Goal: Task Accomplishment & Management: Complete application form

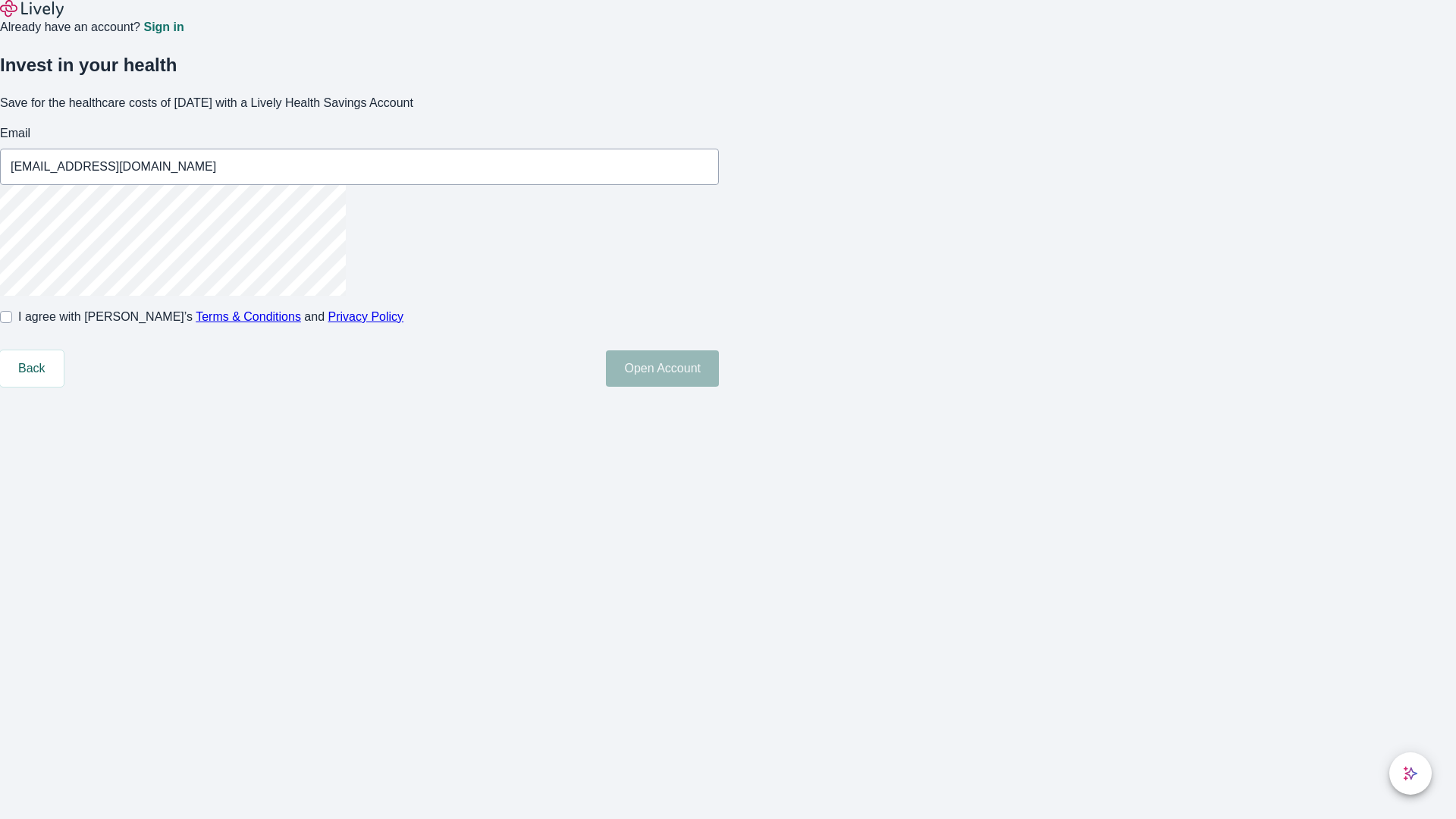
click at [12, 323] on input "I agree with Lively’s Terms & Conditions and Privacy Policy" at bounding box center [6, 317] width 12 height 12
checkbox input "true"
click at [719, 387] on button "Open Account" at bounding box center [662, 368] width 113 height 36
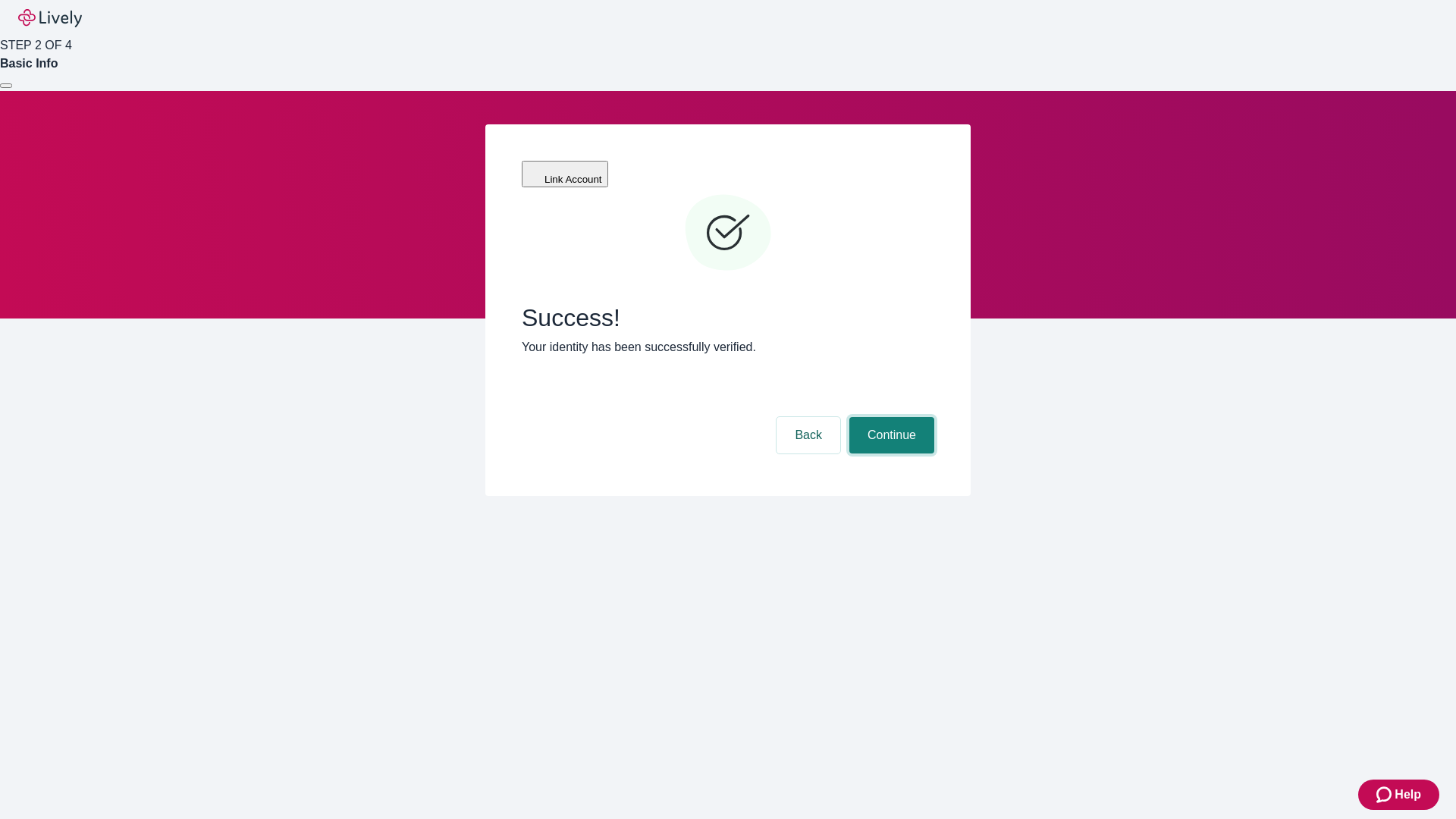
click at [889, 417] on button "Continue" at bounding box center [892, 435] width 85 height 36
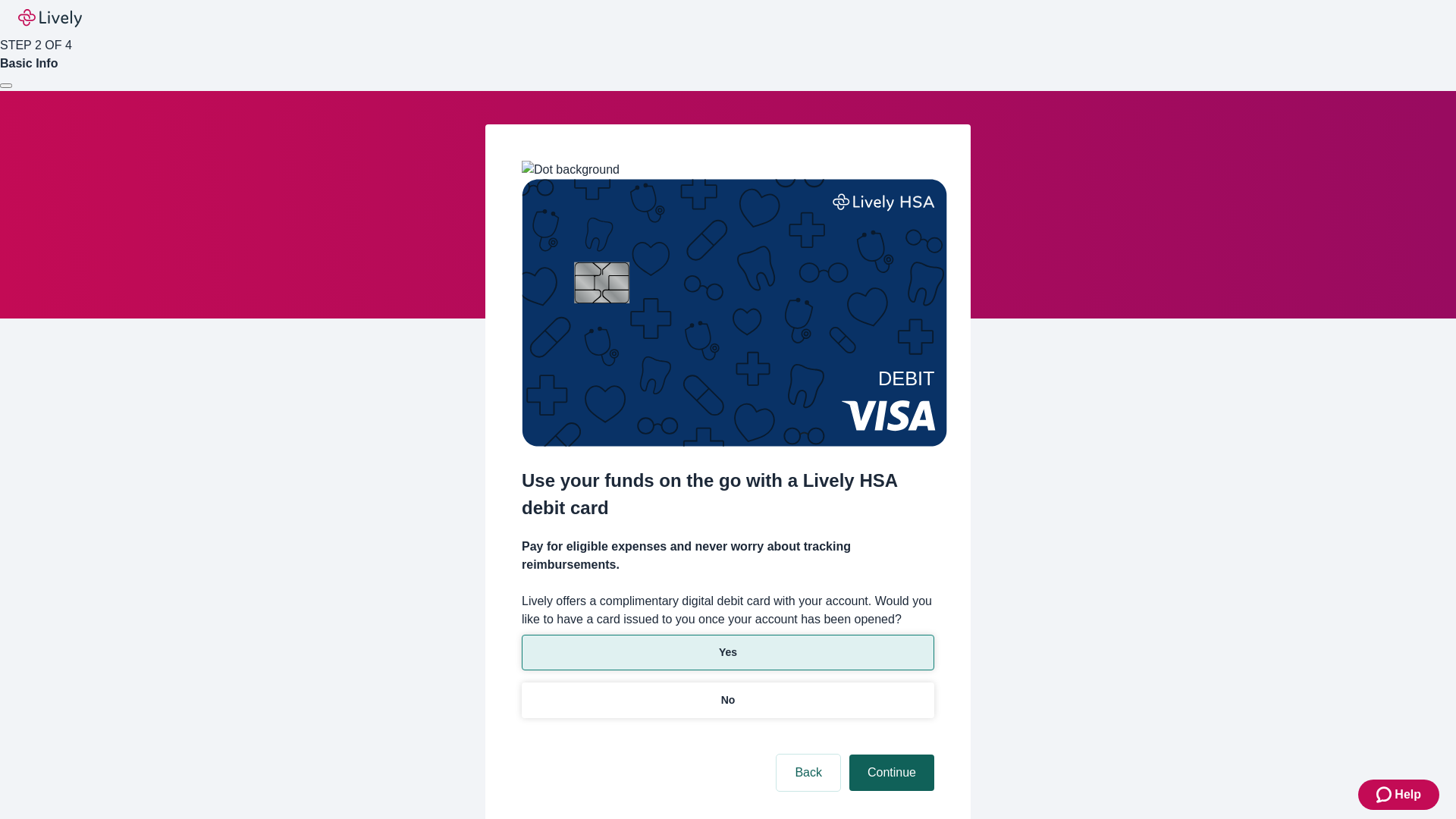
click at [727, 645] on p "Yes" at bounding box center [727, 652] width 18 height 16
click at [889, 755] on button "Continue" at bounding box center [892, 773] width 85 height 36
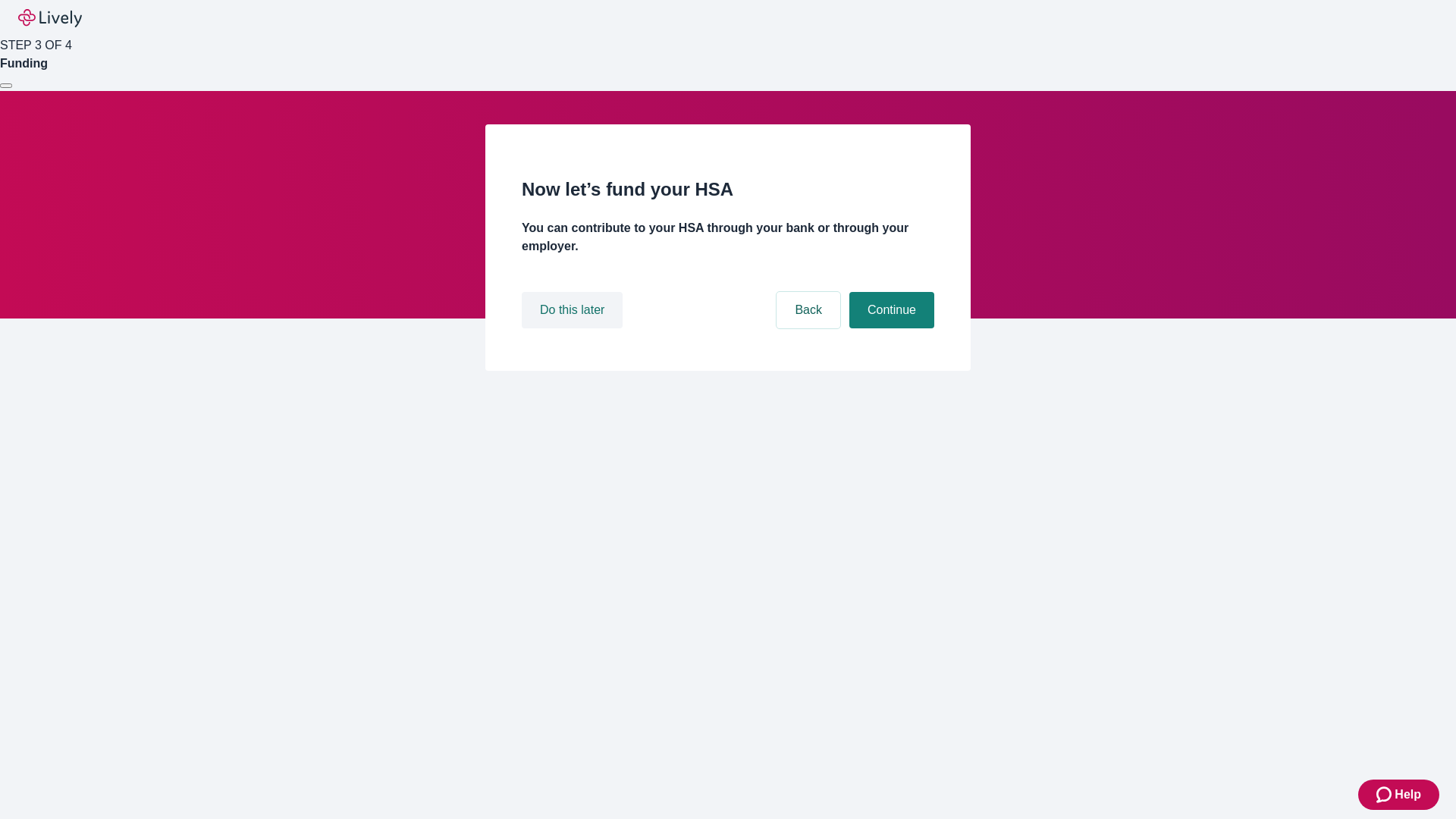
click at [574, 329] on button "Do this later" at bounding box center [572, 310] width 101 height 36
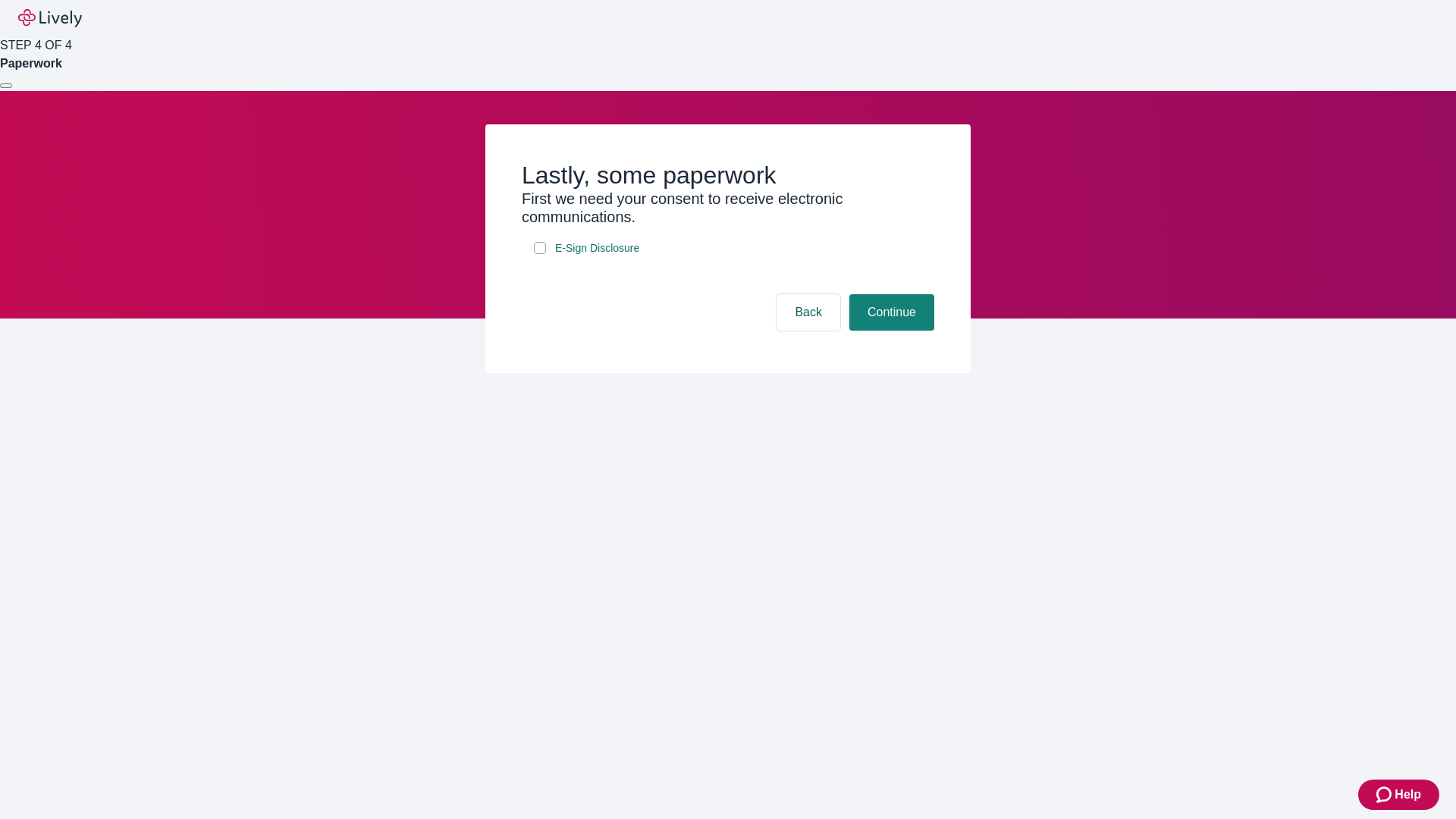
click at [540, 254] on input "E-Sign Disclosure" at bounding box center [540, 248] width 12 height 12
checkbox input "true"
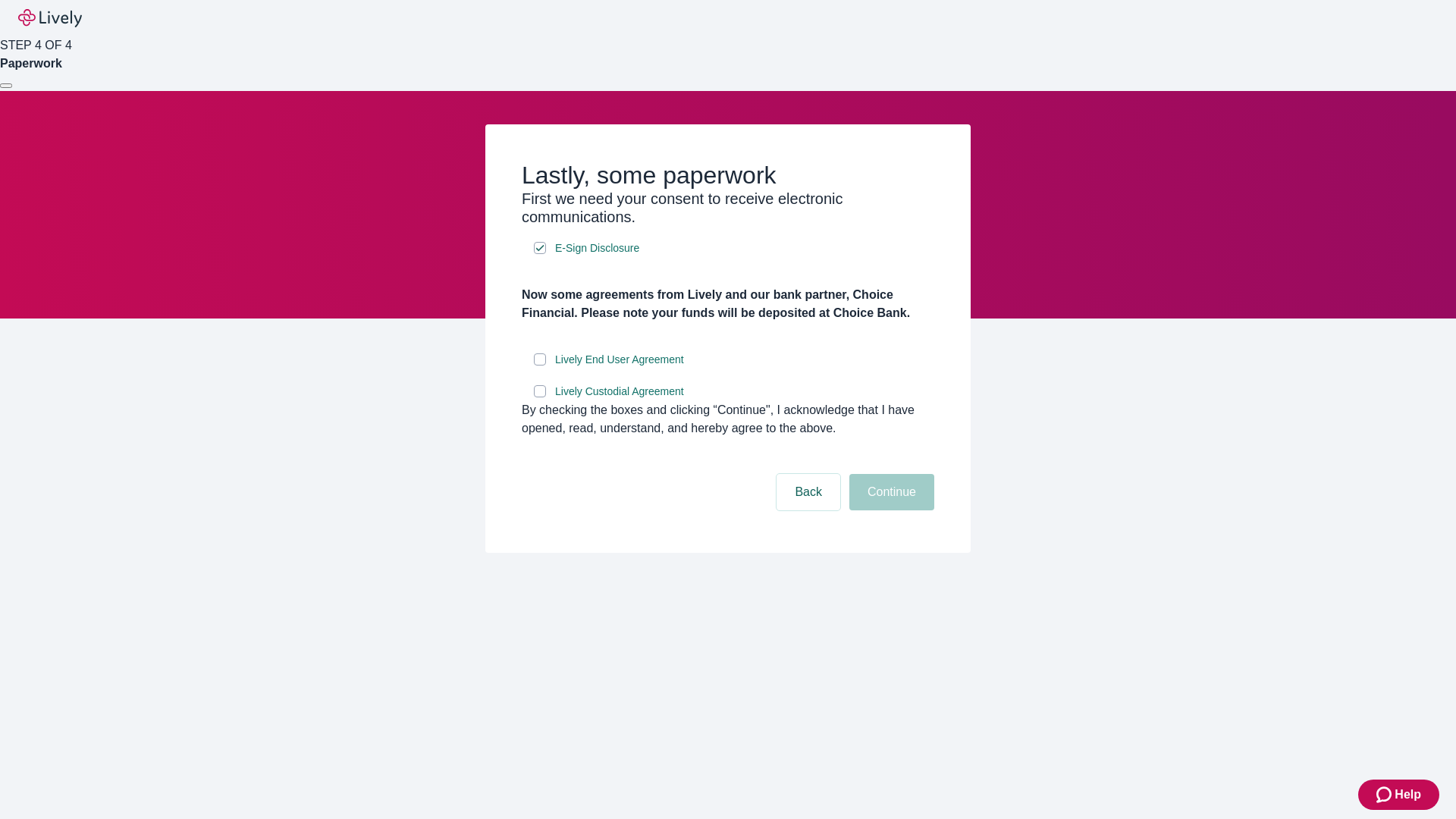
click at [540, 366] on input "Lively End User Agreement" at bounding box center [540, 360] width 12 height 12
checkbox input "true"
click at [540, 397] on input "Lively Custodial Agreement" at bounding box center [540, 391] width 12 height 12
checkbox input "true"
click at [889, 511] on button "Continue" at bounding box center [892, 492] width 85 height 36
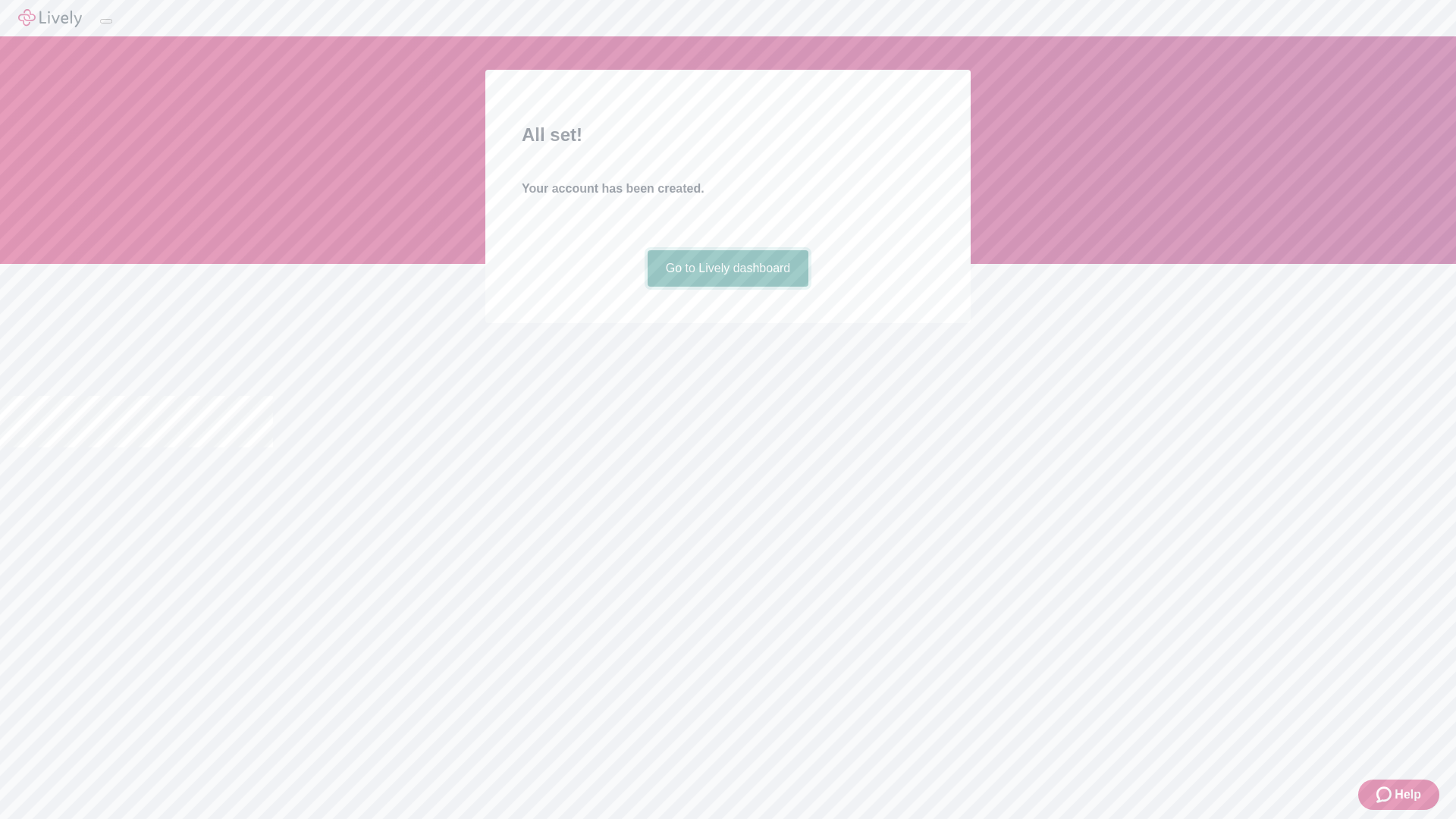
click at [727, 287] on link "Go to Lively dashboard" at bounding box center [728, 268] width 162 height 36
